Goal: Book appointment/travel/reservation

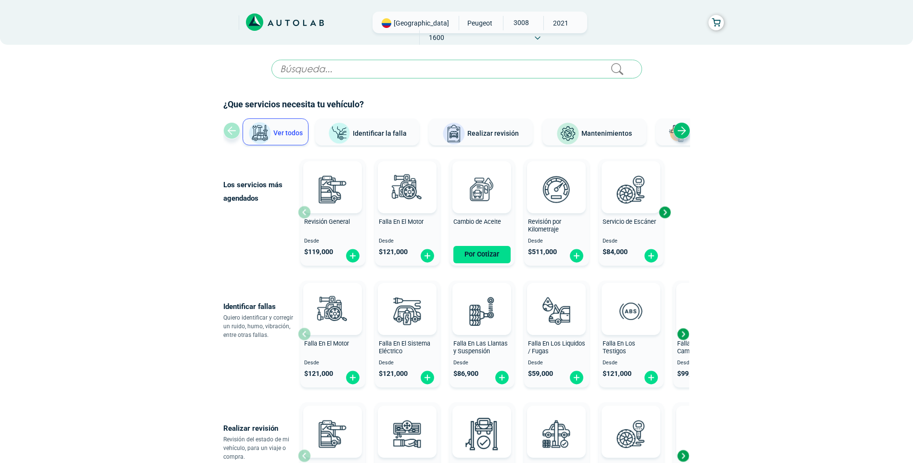
click at [664, 211] on div "Next slide" at bounding box center [664, 212] width 14 height 14
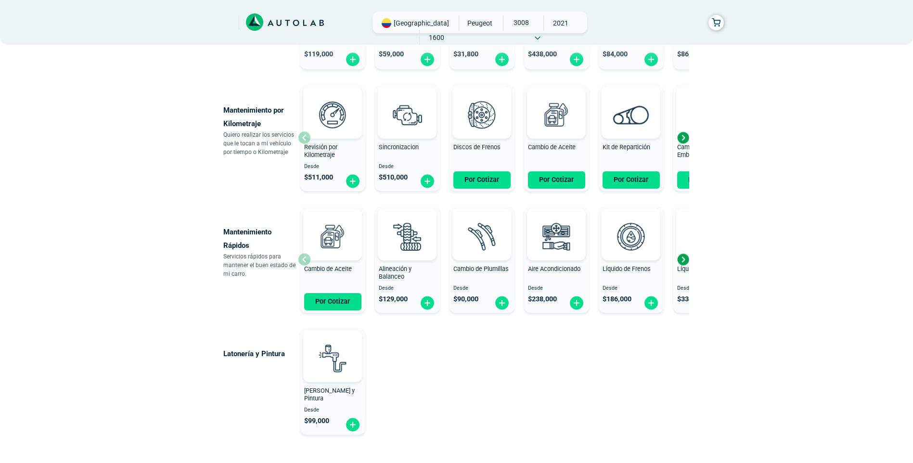
scroll to position [355, 0]
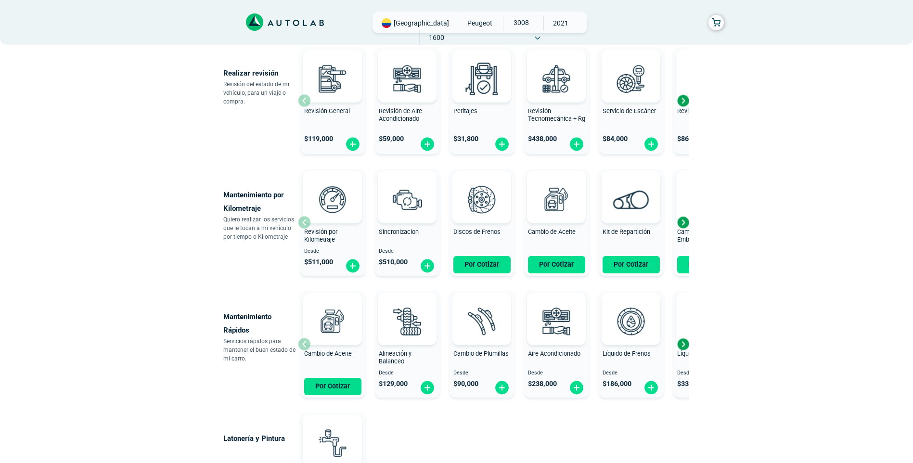
click at [688, 344] on div "Next slide" at bounding box center [683, 344] width 14 height 14
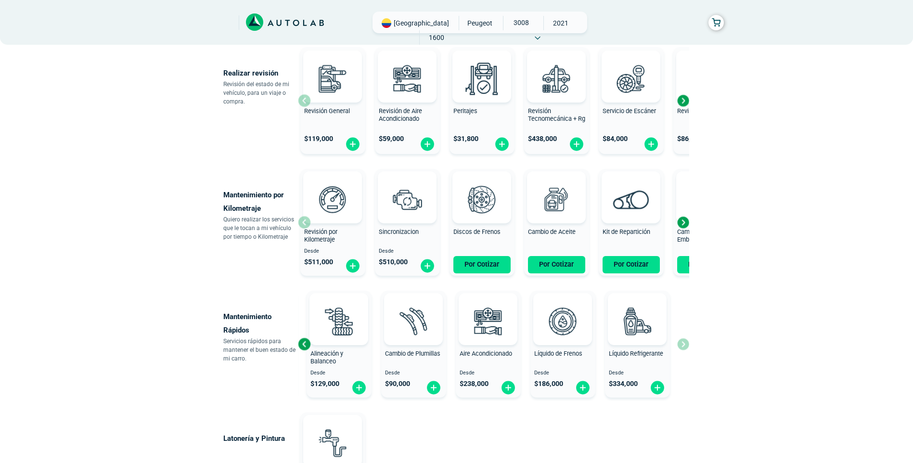
click at [686, 223] on div "Next slide" at bounding box center [683, 222] width 14 height 14
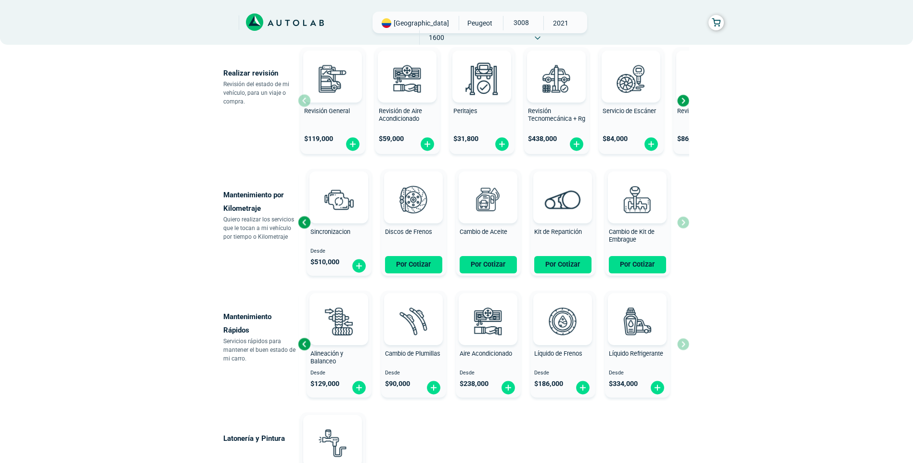
click at [683, 101] on div "Next slide" at bounding box center [683, 100] width 14 height 14
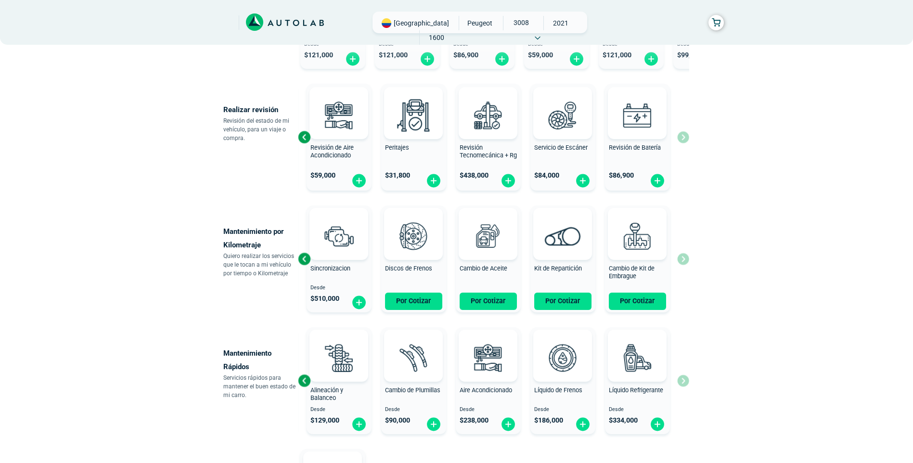
scroll to position [211, 0]
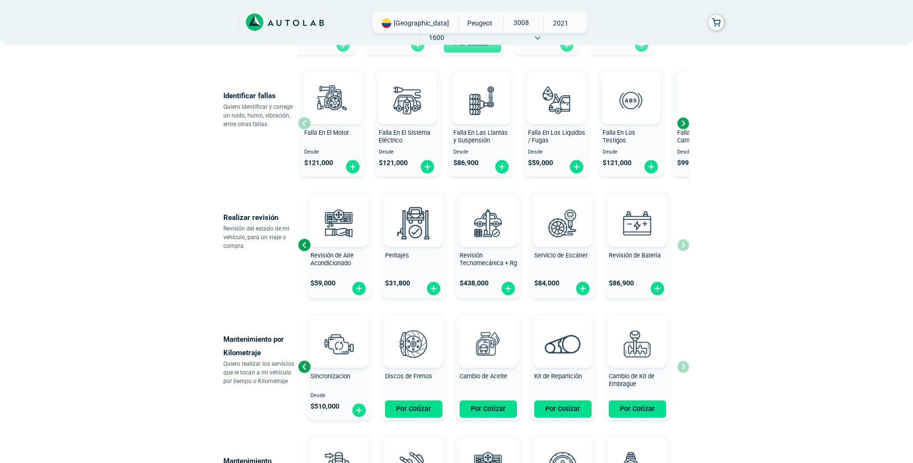
click at [681, 122] on div "Next slide" at bounding box center [683, 123] width 14 height 14
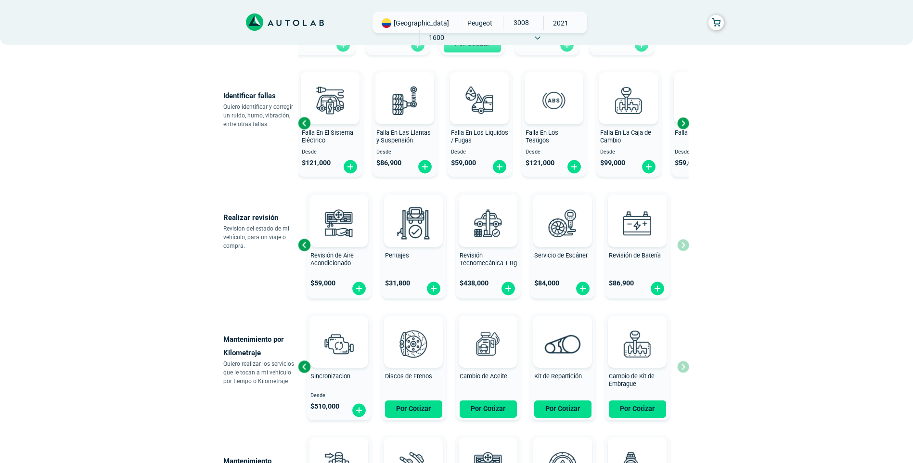
scroll to position [66, 0]
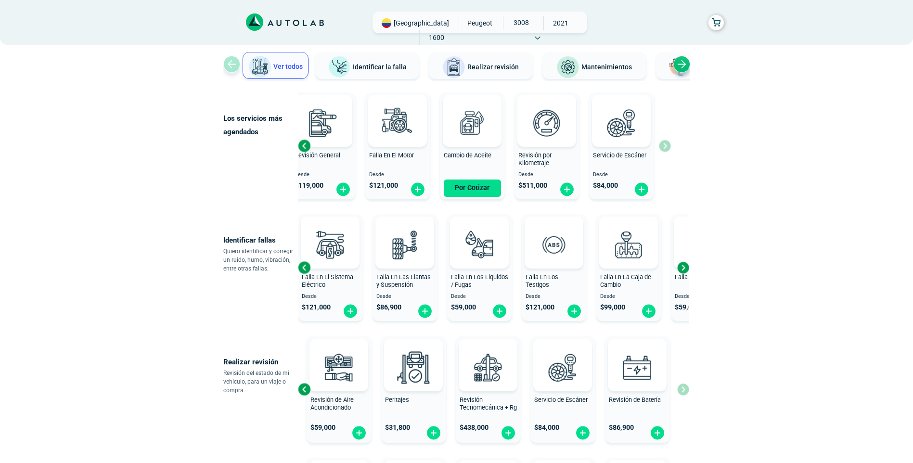
click at [684, 266] on div "Next slide" at bounding box center [683, 267] width 14 height 14
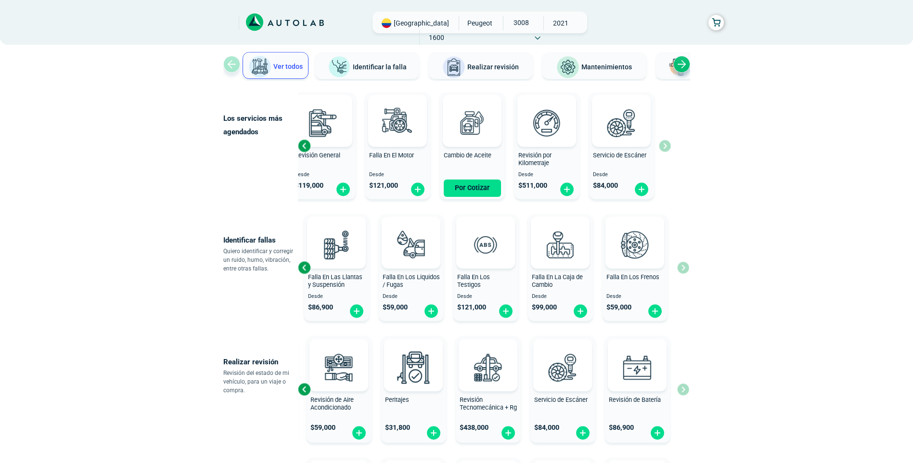
click at [687, 268] on div "Falla En El Motor Desde $ 121,000 Falla En El Sistema Eléctrico Desde $ 121,000…" at bounding box center [493, 267] width 391 height 115
click at [668, 146] on div "Revisión General Desde $ 119,000 Falla En El Motor Desde $ 121,000 Cambio de Ac…" at bounding box center [484, 146] width 373 height 115
click at [665, 150] on div "Revisión General Desde $ 119,000 Falla En El Motor Desde $ 121,000 Cambio de Ac…" at bounding box center [484, 146] width 373 height 115
click at [678, 65] on div "Next slide" at bounding box center [681, 64] width 17 height 17
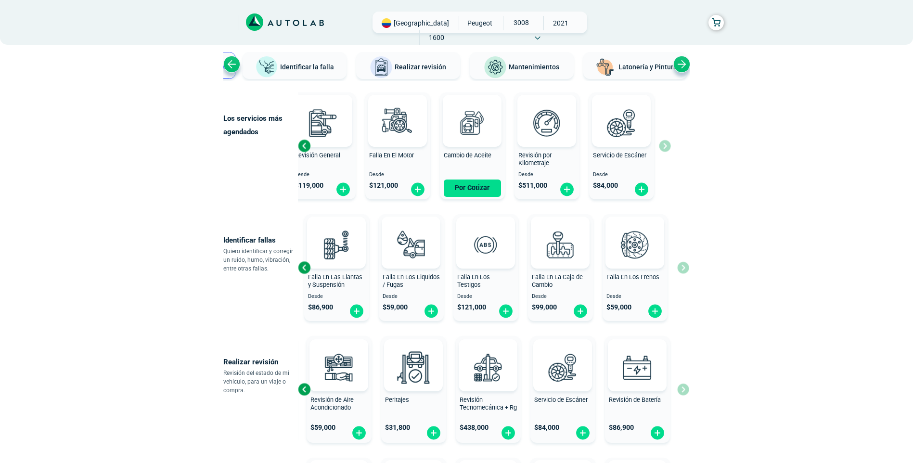
click at [678, 65] on div "Next slide" at bounding box center [681, 64] width 17 height 17
click at [505, 67] on span "Mantenimientos" at bounding box center [517, 67] width 51 height 8
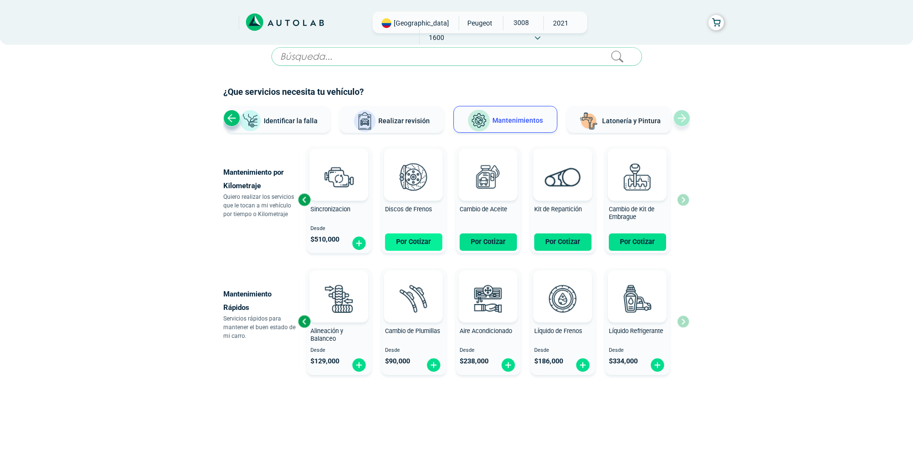
click at [422, 238] on button "Por Cotizar" at bounding box center [413, 241] width 57 height 17
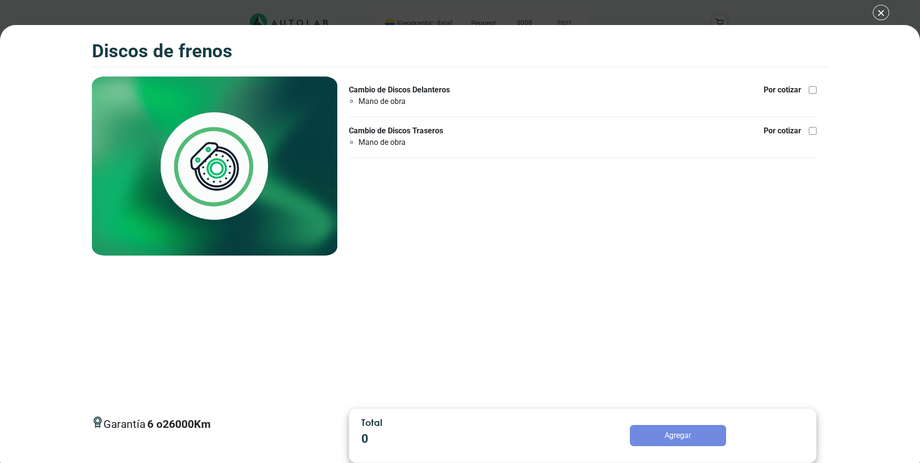
click at [878, 14] on div "Discos de Frenos Discos de Frenos Garantía 6 26000 Km" at bounding box center [460, 231] width 920 height 463
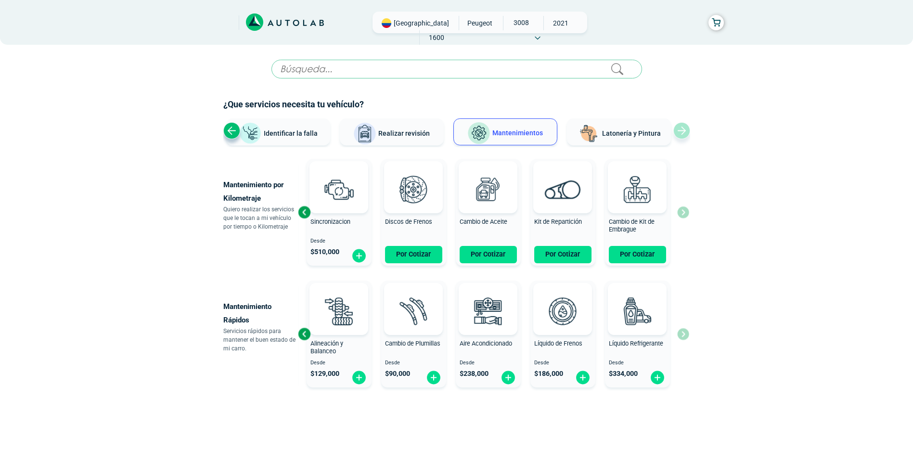
click at [302, 204] on div "Revisión por Kilometraje Desde $ 511,000 Sincronizacion Desde $ 510,000 Discos …" at bounding box center [425, 212] width 391 height 115
click at [413, 131] on span "Realizar revisión" at bounding box center [403, 133] width 51 height 8
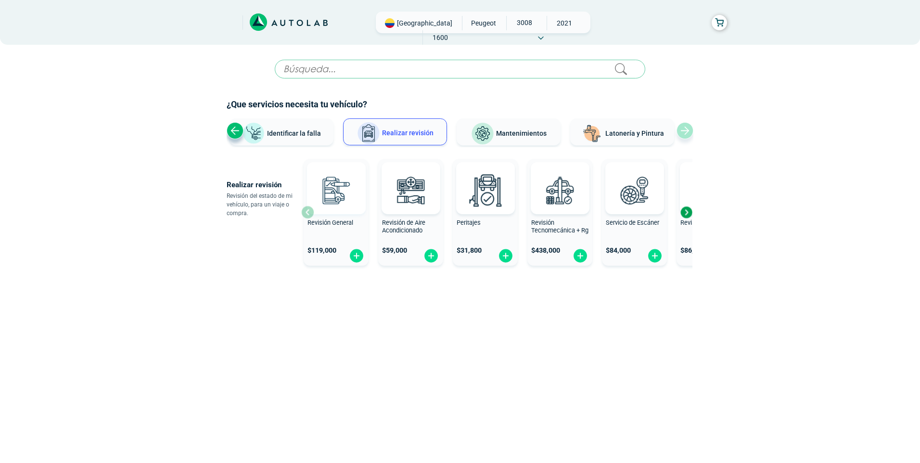
click at [353, 195] on img at bounding box center [336, 190] width 42 height 42
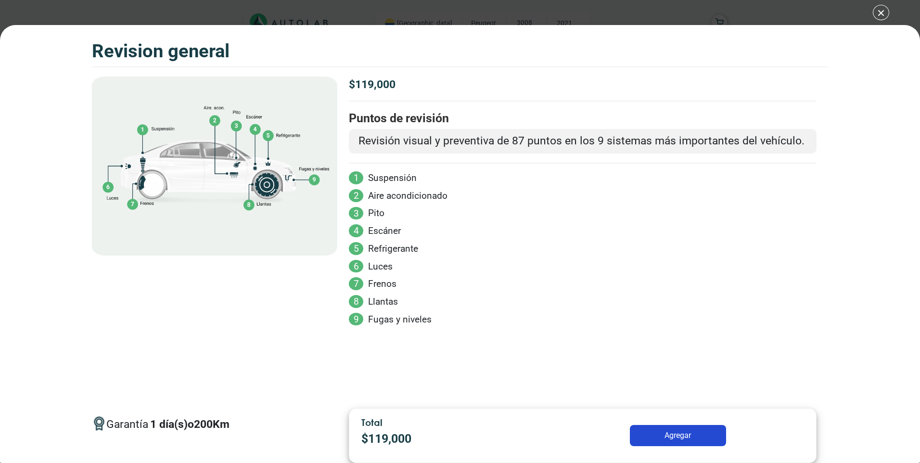
click at [697, 438] on button "Agregar" at bounding box center [678, 435] width 96 height 21
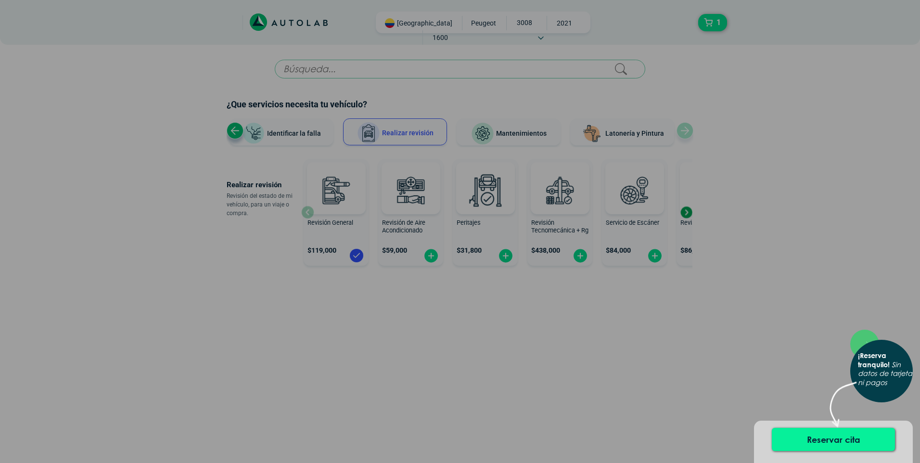
click at [824, 440] on button "Reservar cita" at bounding box center [833, 439] width 123 height 23
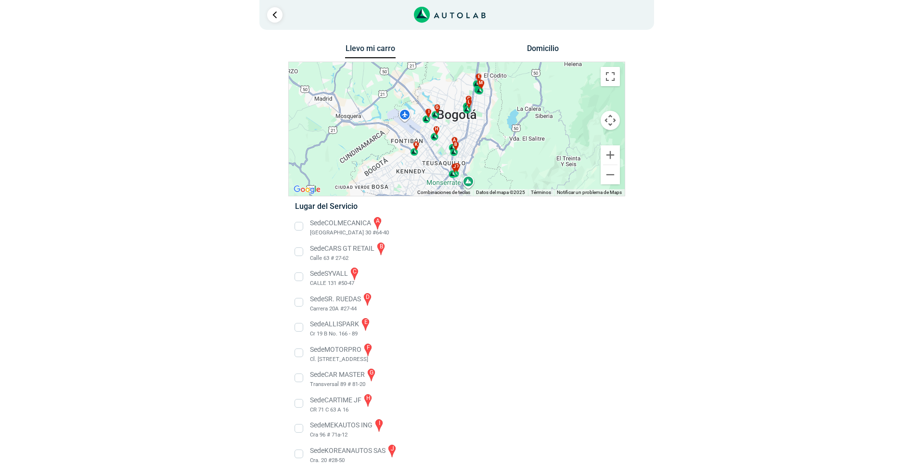
click at [297, 225] on li "Sede COLMECANICA a [GEOGRAPHIC_DATA] 30 #64-40" at bounding box center [456, 227] width 337 height 22
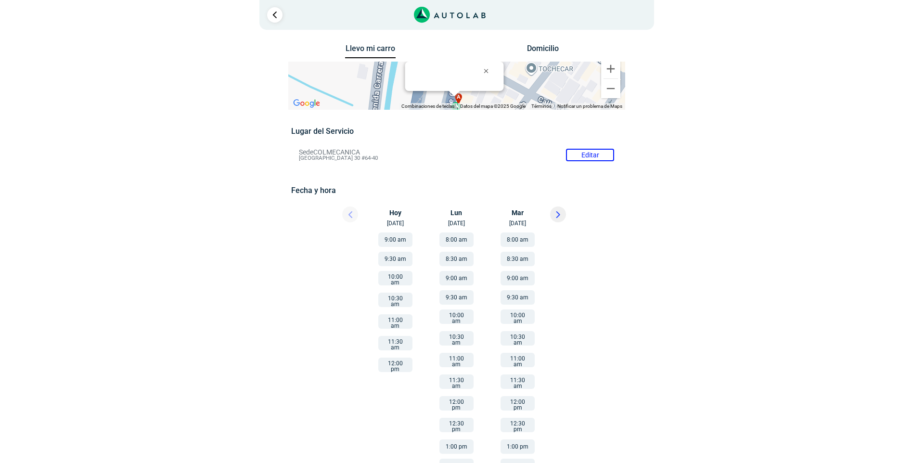
click at [458, 241] on button "8:00 am" at bounding box center [456, 239] width 34 height 14
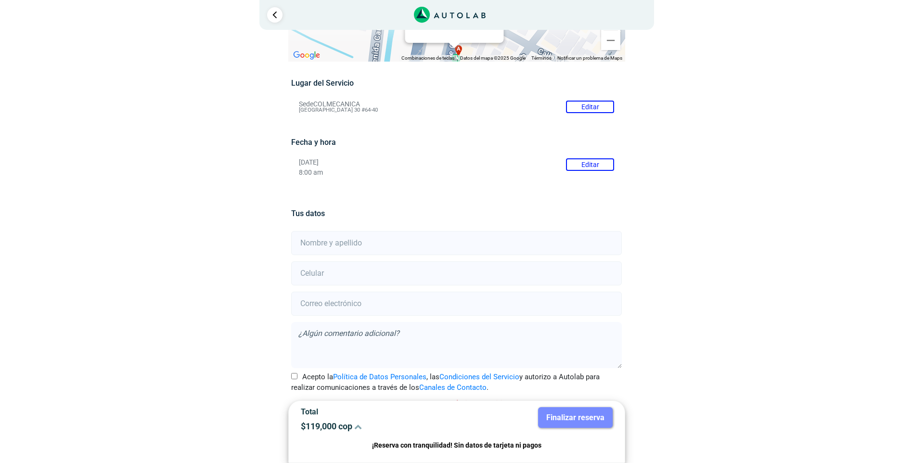
scroll to position [60, 0]
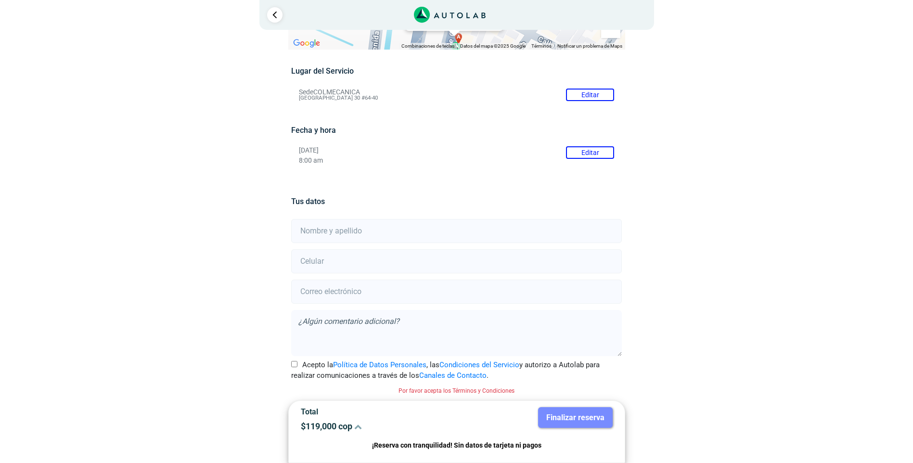
click at [461, 235] on input "text" at bounding box center [456, 231] width 331 height 24
type input "[PERSON_NAME]"
type input "3173212191"
type input "[EMAIL_ADDRESS][DOMAIN_NAME]"
click at [806, 251] on div "× ¡Reserva tranquilo! Sin datos de tarjeta ni pagos Aquí puedes ver tus servici…" at bounding box center [456, 201] width 913 height 523
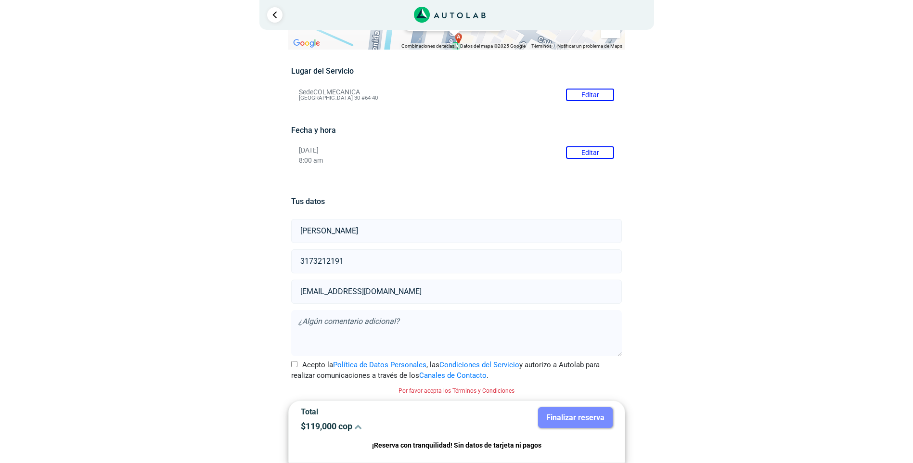
click at [293, 366] on input "Acepto la Política de Datos Personales , las Condiciones del Servicio y autoriz…" at bounding box center [294, 364] width 6 height 6
checkbox input "true"
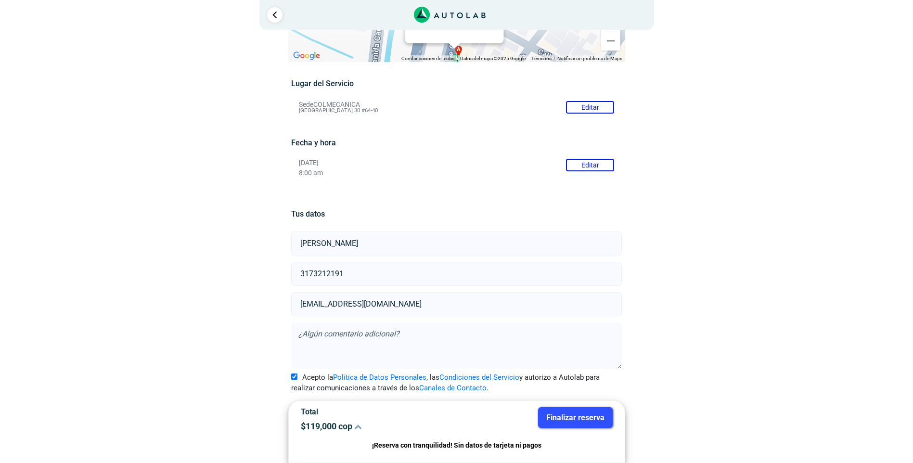
scroll to position [48, 0]
click at [588, 418] on button "Finalizar reserva" at bounding box center [575, 417] width 75 height 21
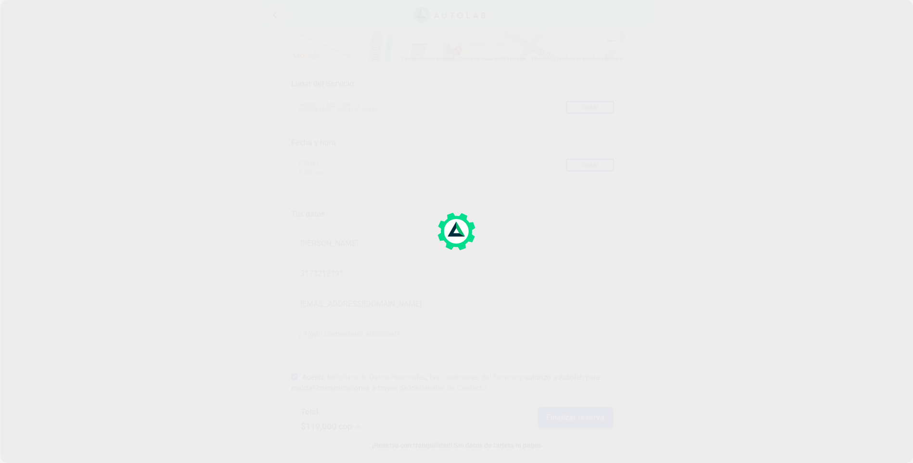
scroll to position [0, 0]
